Goal: Register for event/course

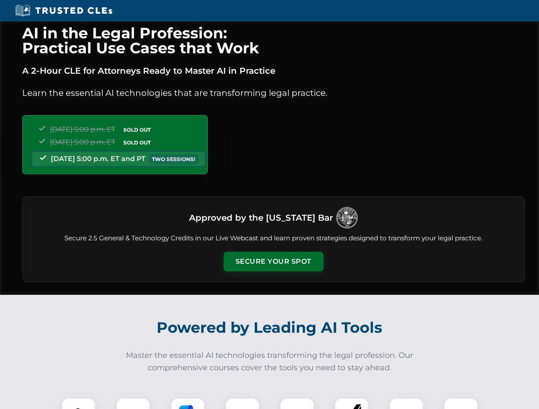
click at [273, 262] on button "Secure Your Spot" at bounding box center [273, 262] width 100 height 20
click at [78, 404] on img at bounding box center [78, 415] width 25 height 25
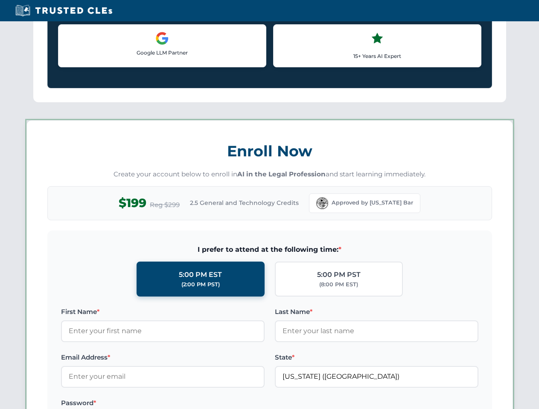
click at [188, 404] on label "Password *" at bounding box center [162, 403] width 203 height 10
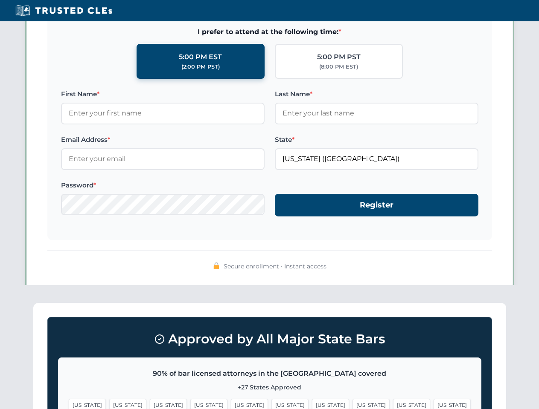
click at [393, 404] on span "[US_STATE]" at bounding box center [411, 405] width 37 height 12
